Goal: Check status: Check status

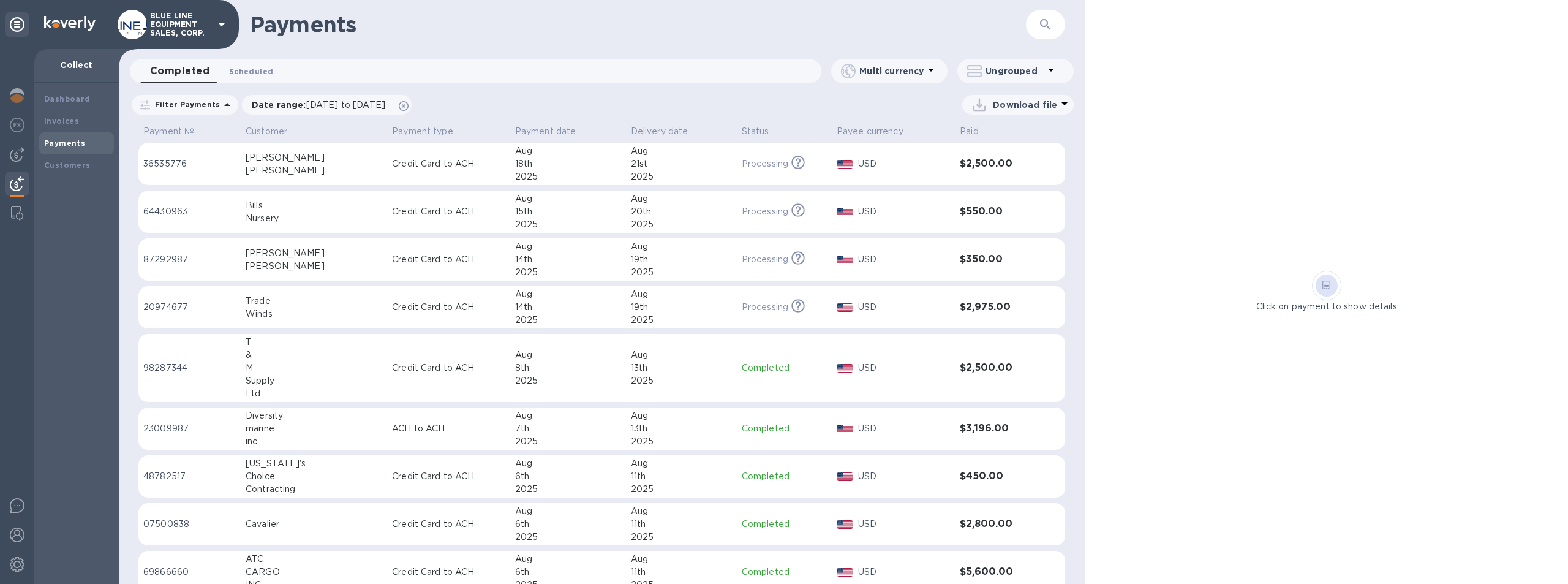
click at [243, 66] on span "Scheduled 0" at bounding box center [250, 72] width 44 height 13
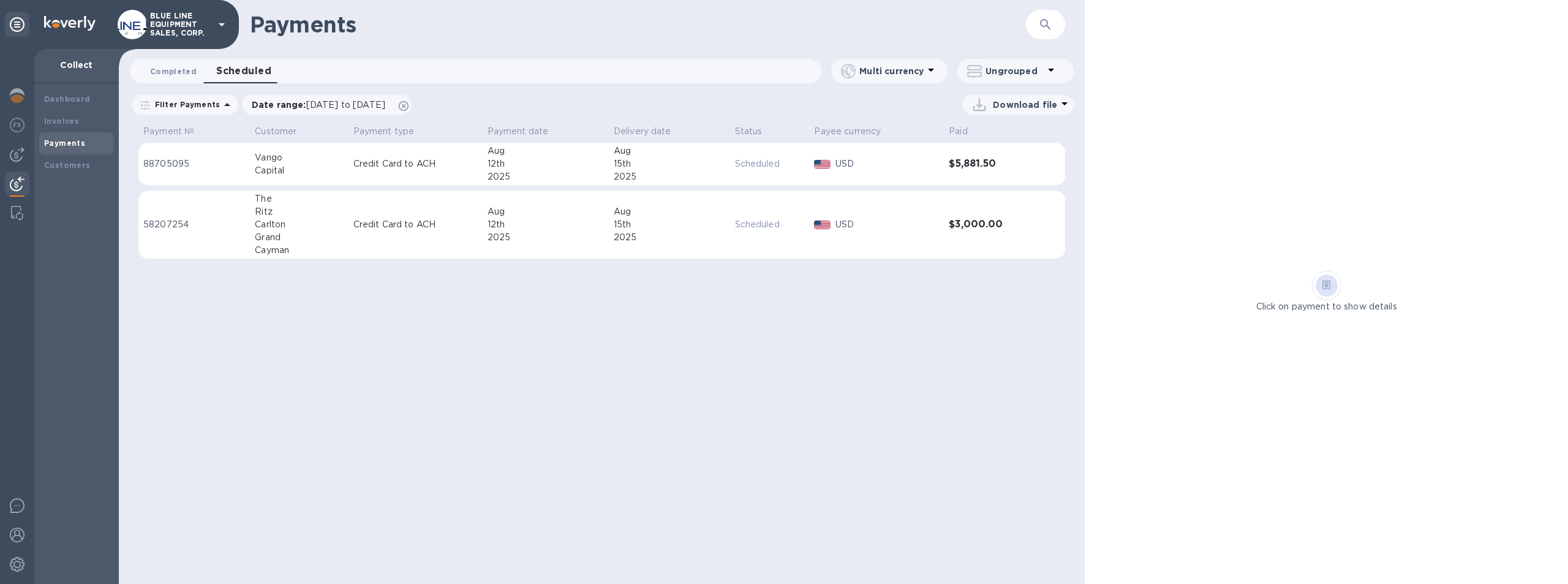
click at [168, 69] on span "Completed 0" at bounding box center [173, 72] width 46 height 13
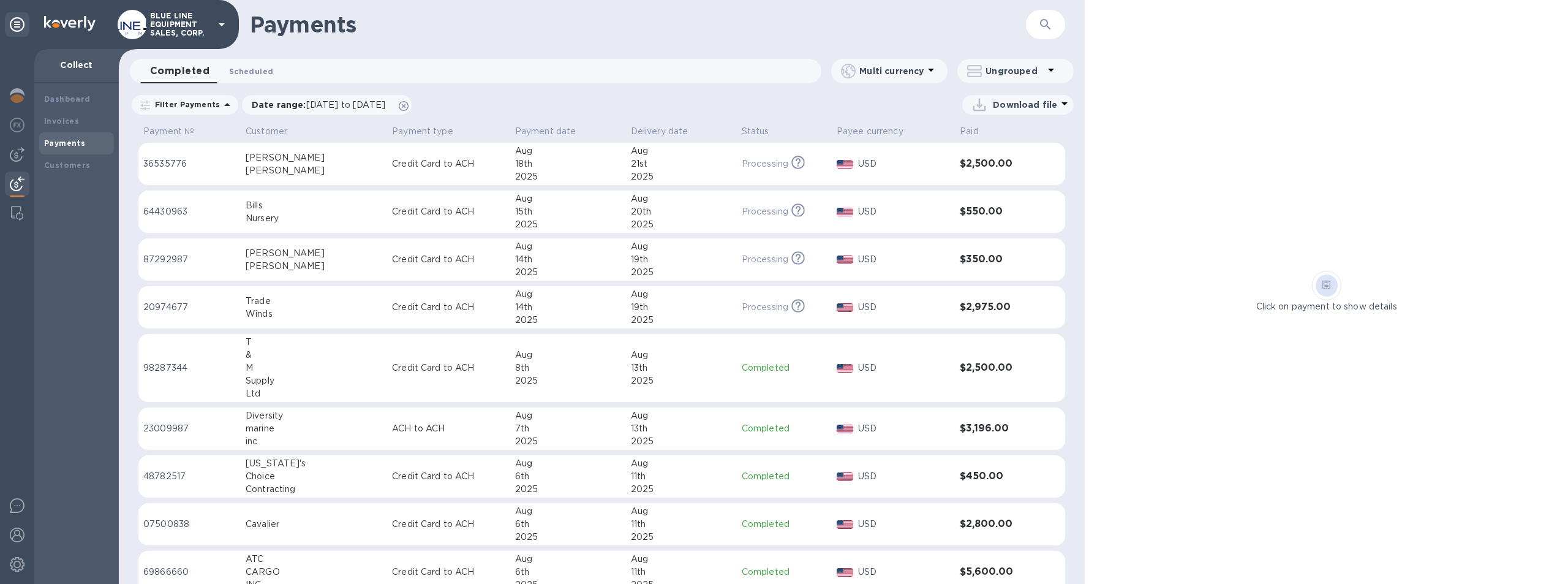
click at [244, 68] on span "Scheduled 0" at bounding box center [250, 72] width 44 height 13
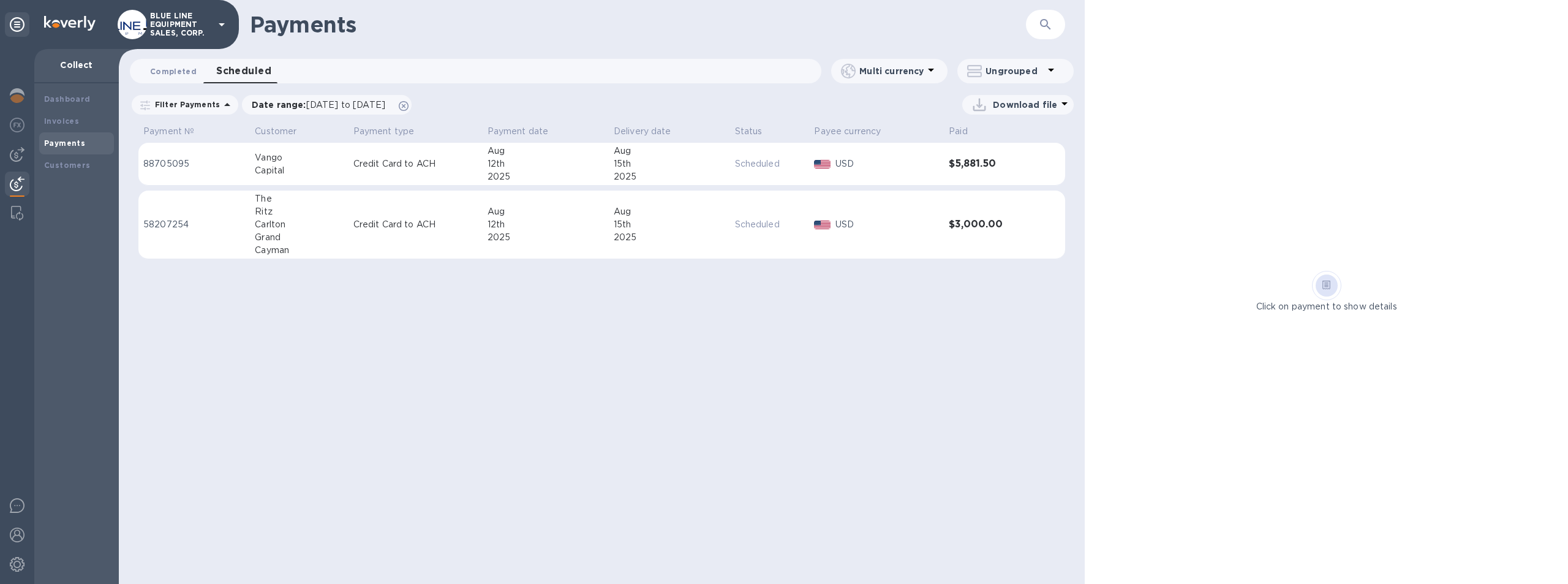
click at [173, 68] on span "Completed 0" at bounding box center [173, 72] width 46 height 13
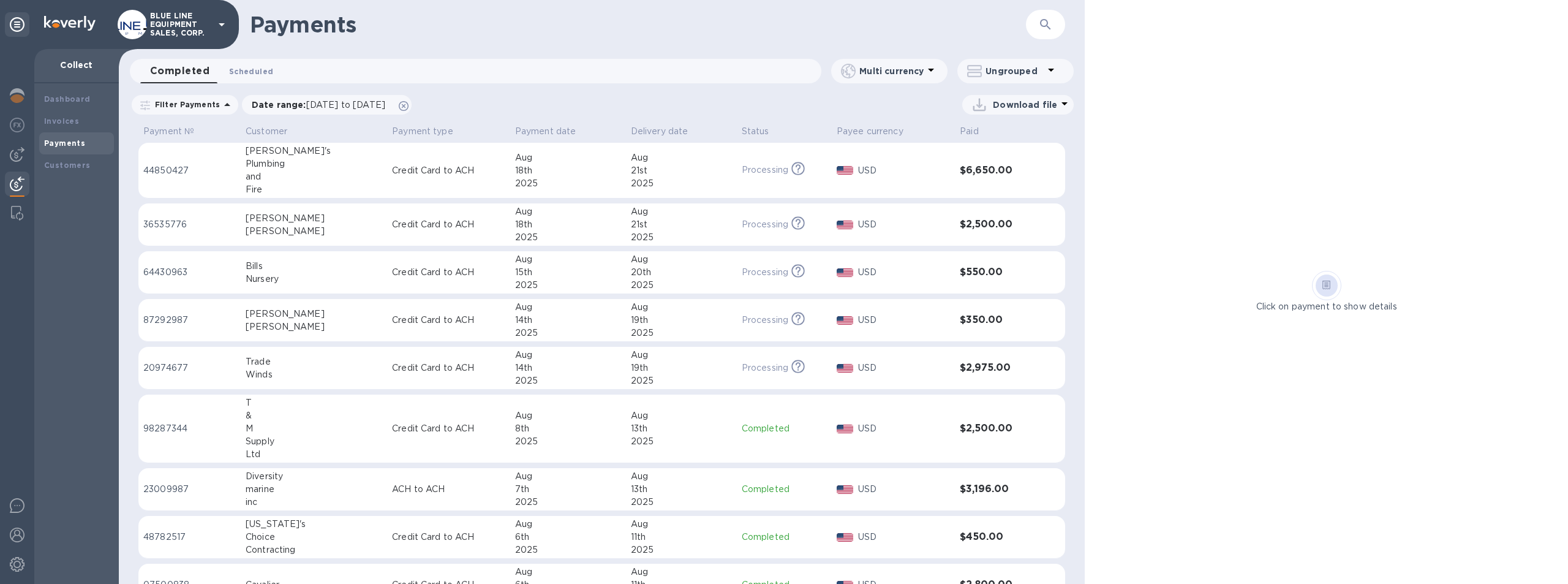
click at [253, 69] on span "Scheduled 0" at bounding box center [250, 72] width 44 height 13
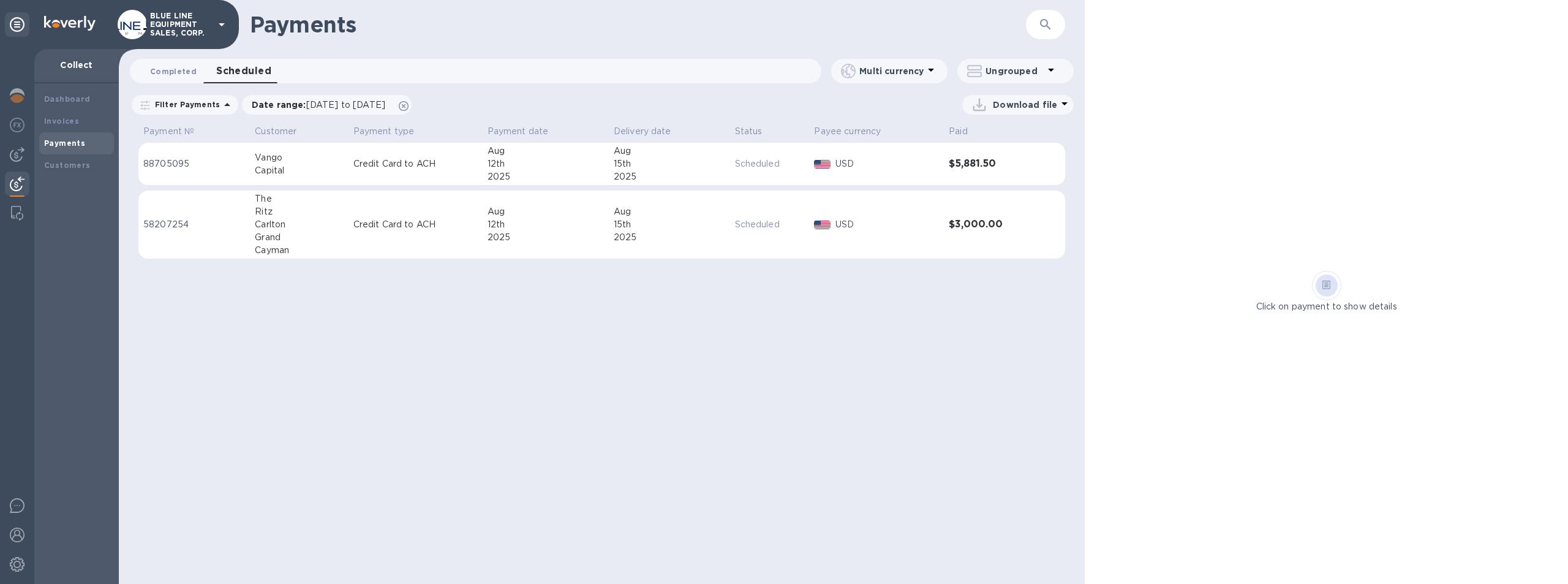
click at [165, 68] on span "Completed 0" at bounding box center [173, 72] width 46 height 13
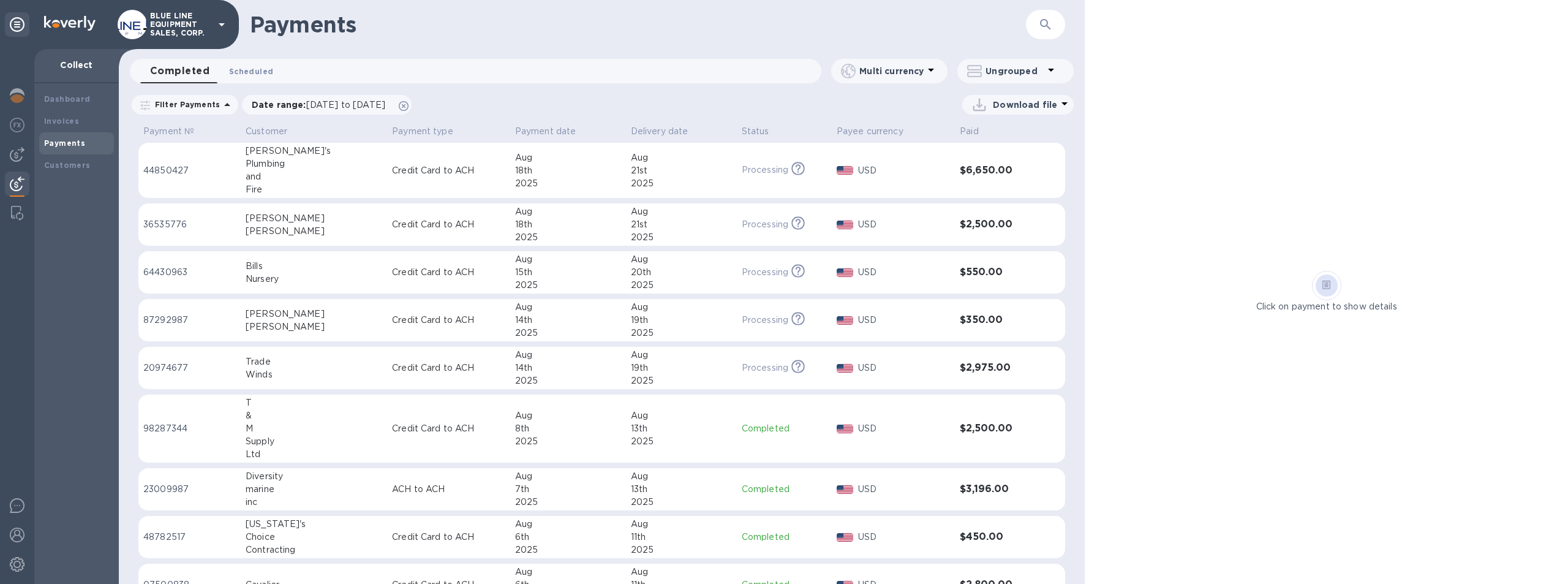
click at [253, 67] on span "Scheduled 0" at bounding box center [250, 72] width 44 height 13
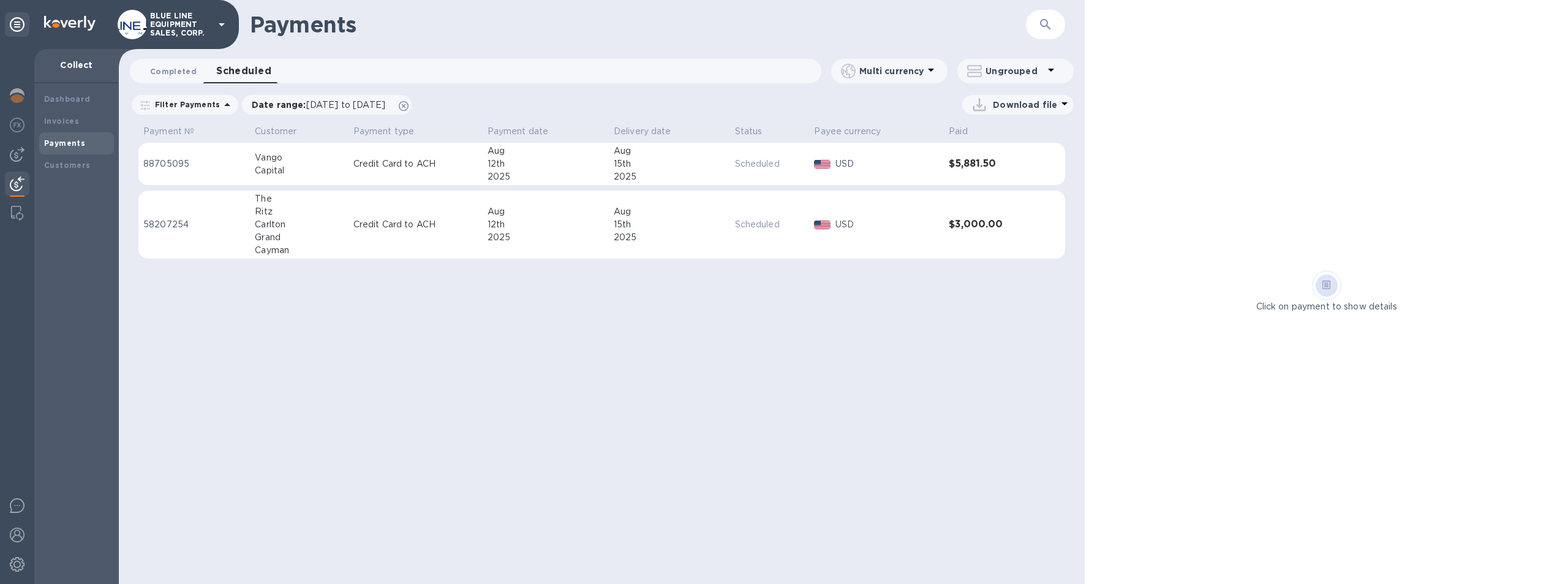
click at [179, 69] on span "Completed 0" at bounding box center [173, 72] width 46 height 13
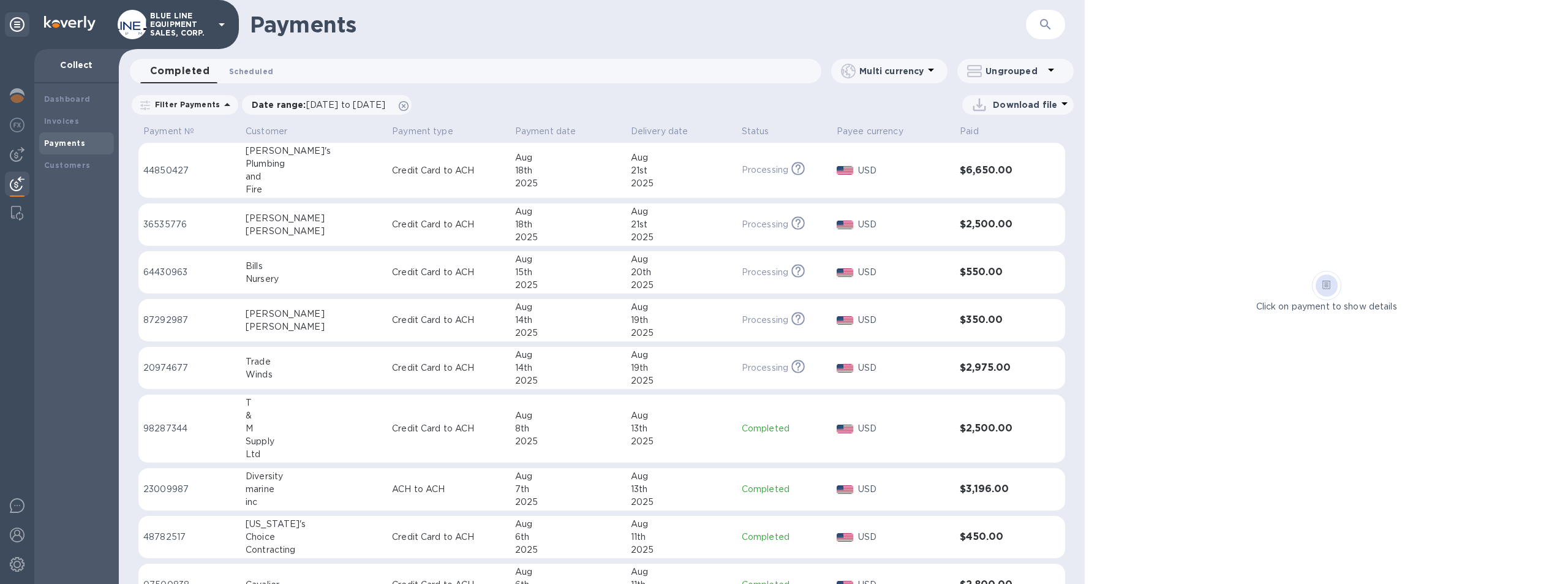
click at [247, 71] on span "Scheduled 0" at bounding box center [250, 72] width 44 height 13
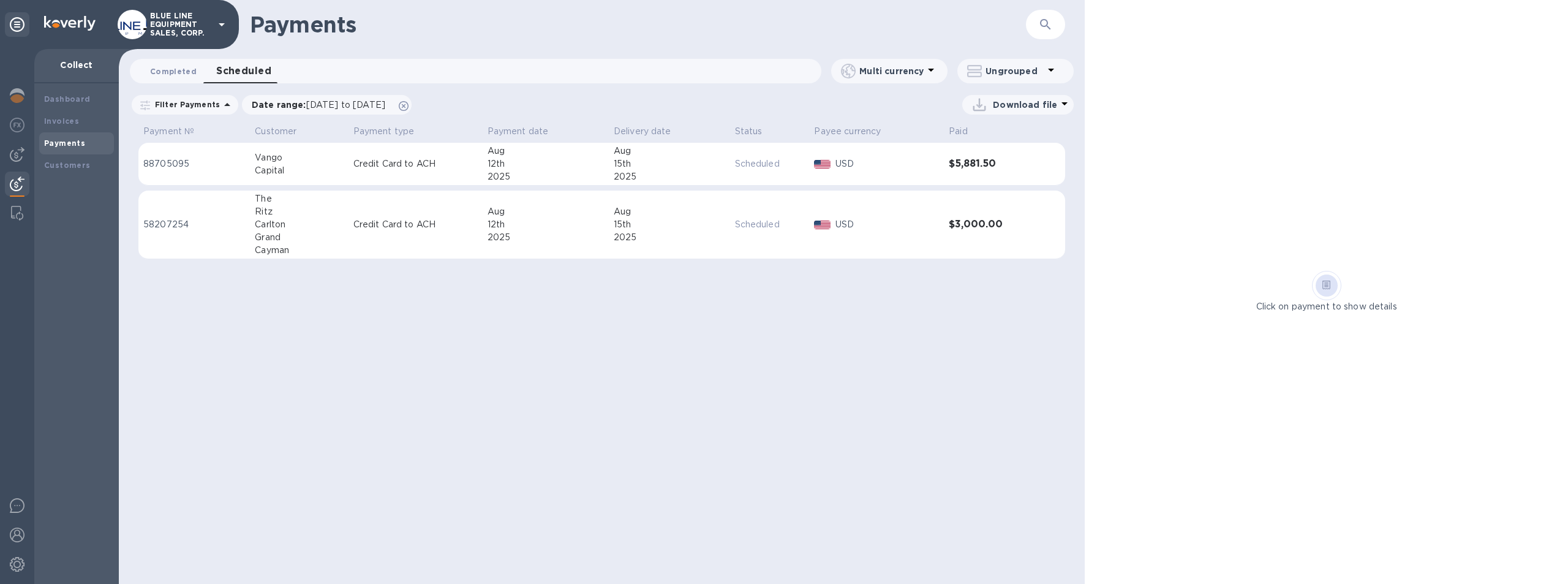
click at [173, 68] on span "Completed 0" at bounding box center [173, 72] width 46 height 13
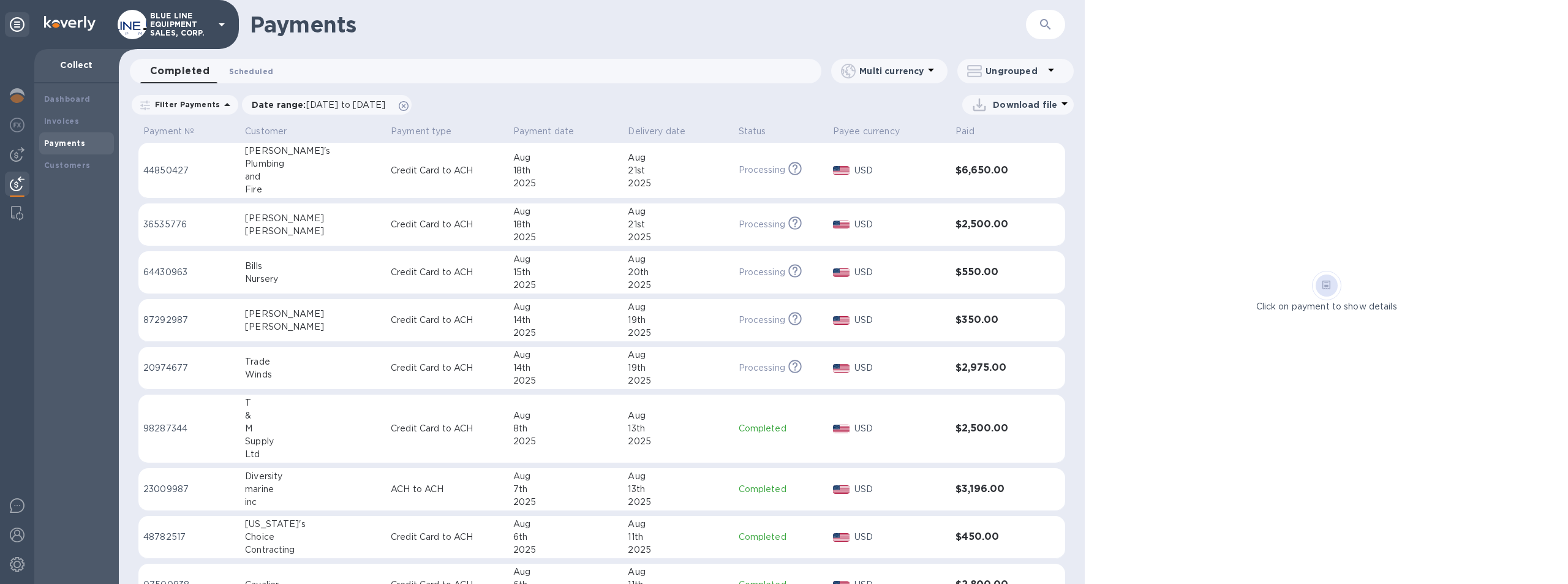
click at [252, 69] on span "Scheduled 0" at bounding box center [250, 72] width 44 height 13
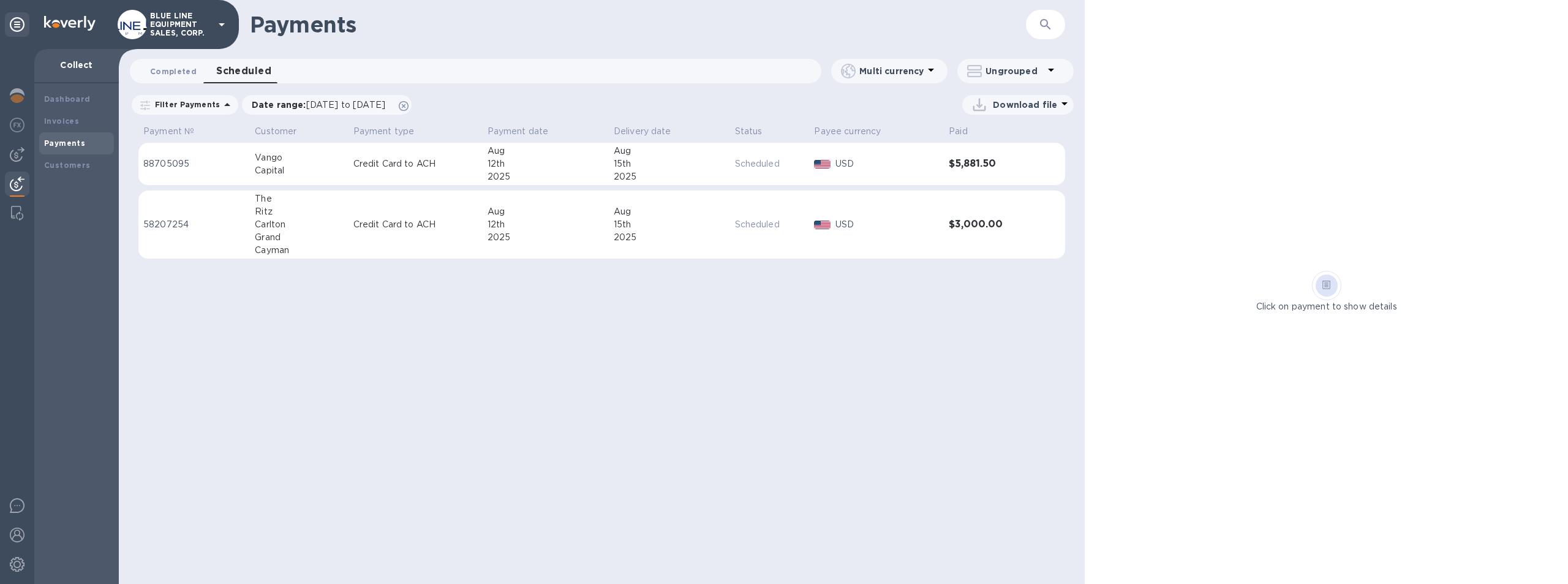
click at [169, 67] on span "Completed 0" at bounding box center [173, 72] width 46 height 13
